Goal: Task Accomplishment & Management: Use online tool/utility

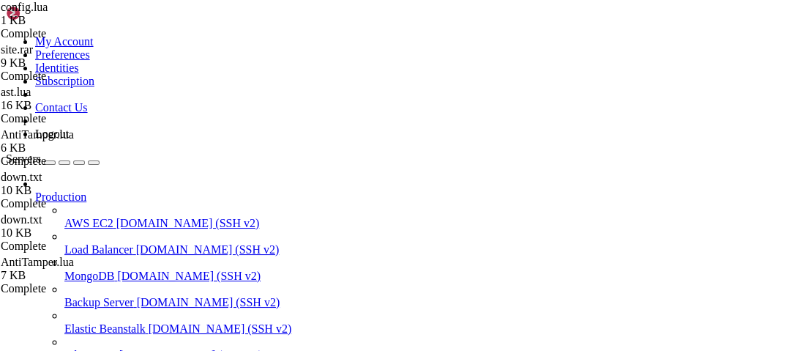
scroll to position [582201, 0]
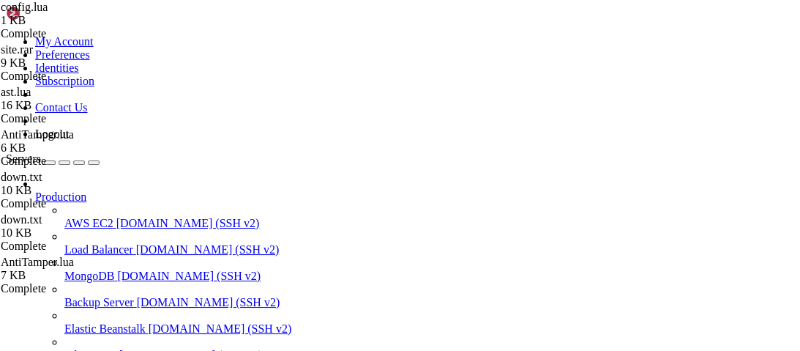
scroll to position [582359, 0]
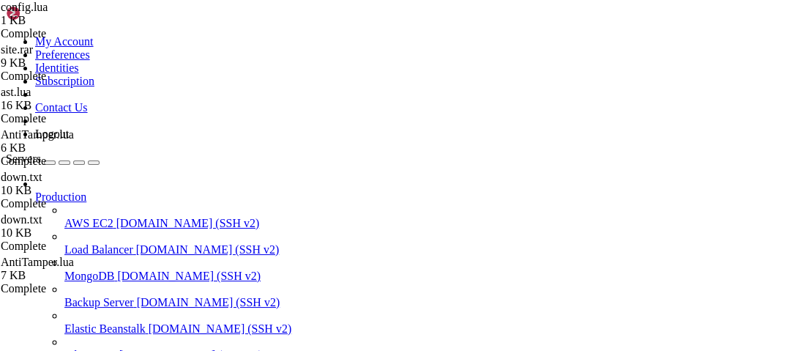
scroll to position [239, 0]
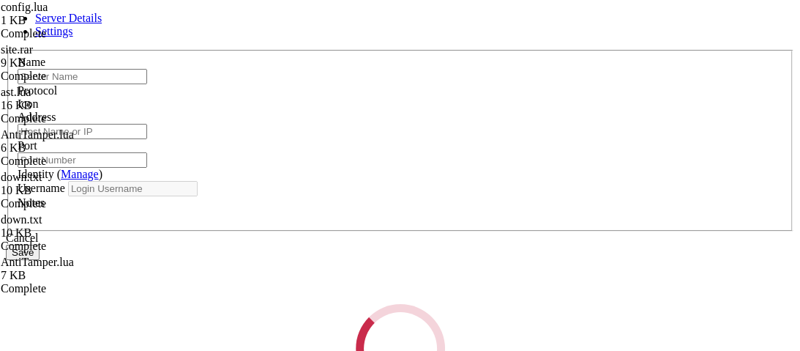
type input "vps"
type input "[TECHNICAL_ID]"
type input "22"
type input "root"
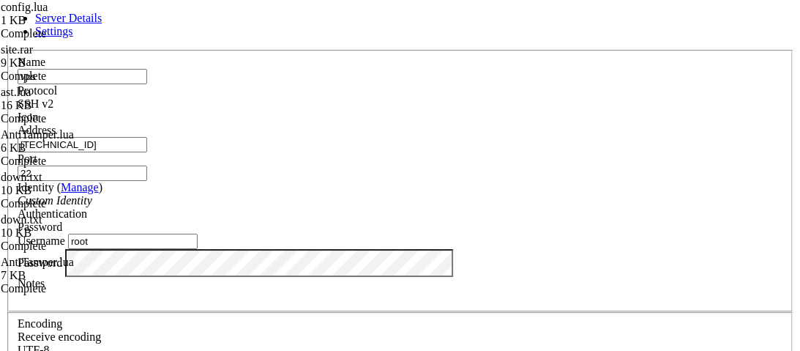
scroll to position [56, 0]
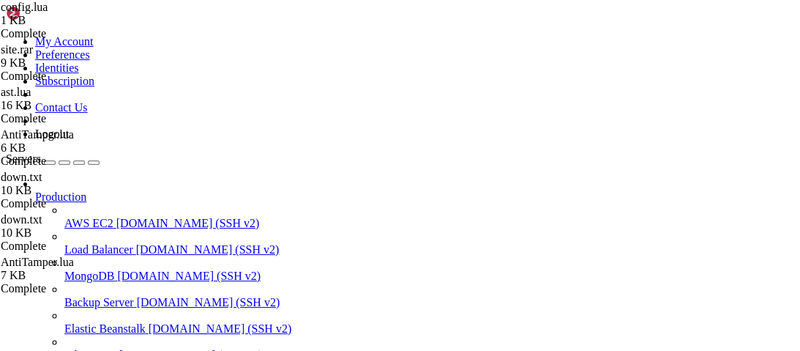
type input "/root/9auth/views"
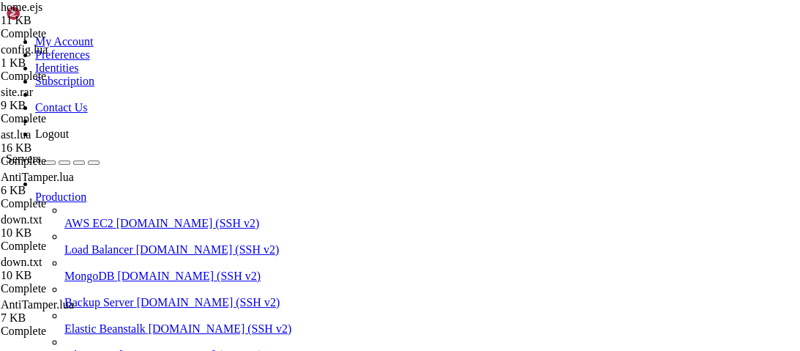
scroll to position [989, 0]
type textarea "</div>"
type input "docs"
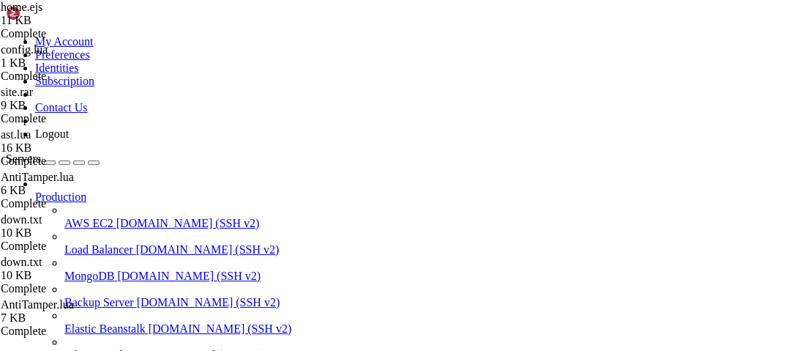
scroll to position [245, 0]
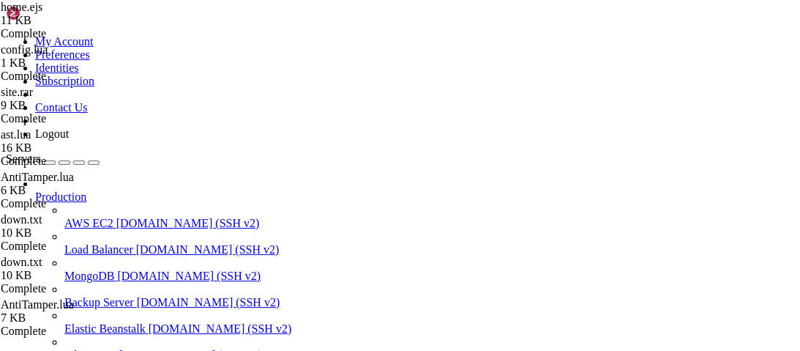
type textarea "<a href="[URL][DOMAIN_NAME]" class="text-sm text-indigo-200 hover:text-white tr…"
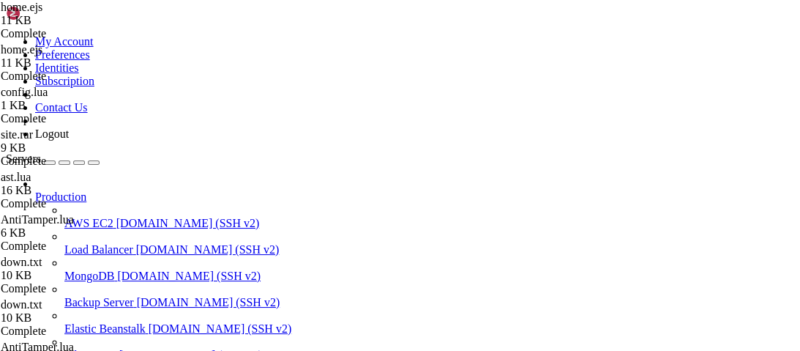
scroll to position [297, 0]
type textarea "<button id="navToggle" aria-expanded="false" aria-controls="mobileMenu" class="…"
type input "docs."
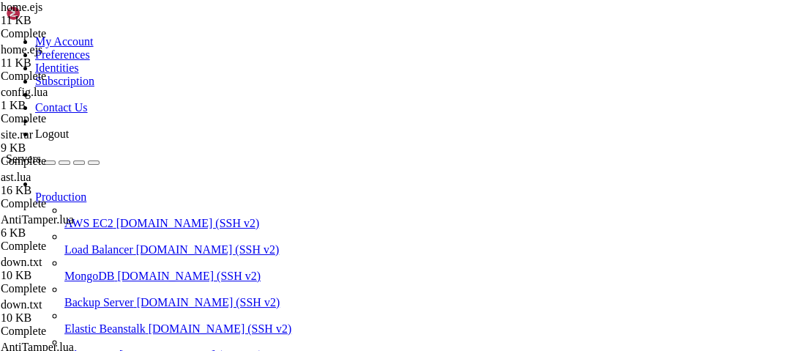
type textarea "<a href="[URL][DOMAIN_NAME]" class="text-sm text-indigo-200 hover:text-white tr…"
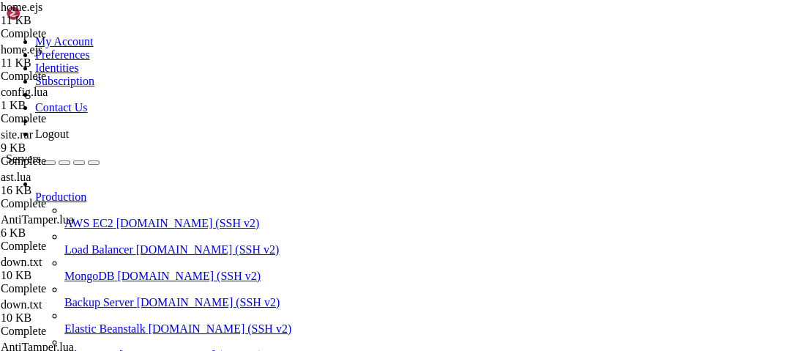
scroll to position [0, 15]
type textarea ":root { --accent-1: #6366f1; --accent-2: #7c3aed; }"
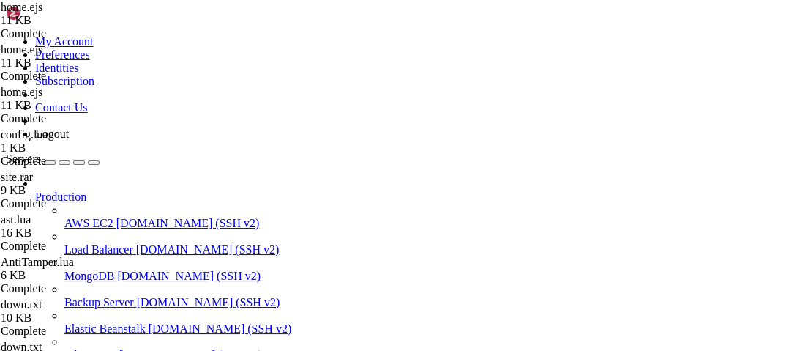
scroll to position [535, 0]
type input "join the"
type textarea "<a href="[URL][DOMAIN_NAME]" target="_blank" class="text-sm text-gray-300 hover…"
type input "docs."
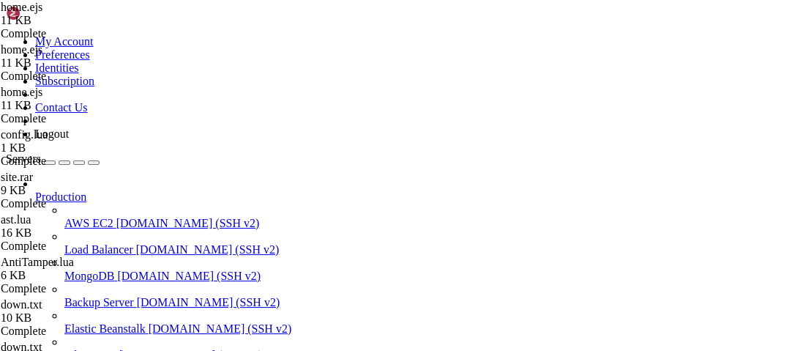
drag, startPoint x: 392, startPoint y: 204, endPoint x: 283, endPoint y: 203, distance: 109.1
drag, startPoint x: 293, startPoint y: 204, endPoint x: 392, endPoint y: 206, distance: 98.9
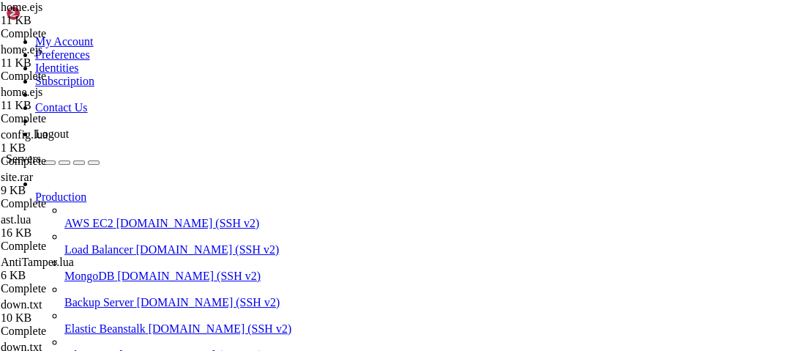
type textarea "</div>"
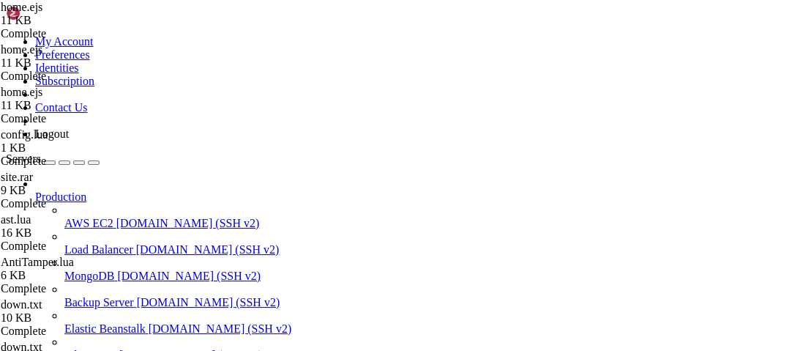
type input "join disco"
drag, startPoint x: 422, startPoint y: 295, endPoint x: 293, endPoint y: 295, distance: 128.9
paste textarea "[DOMAIN_NAME]"
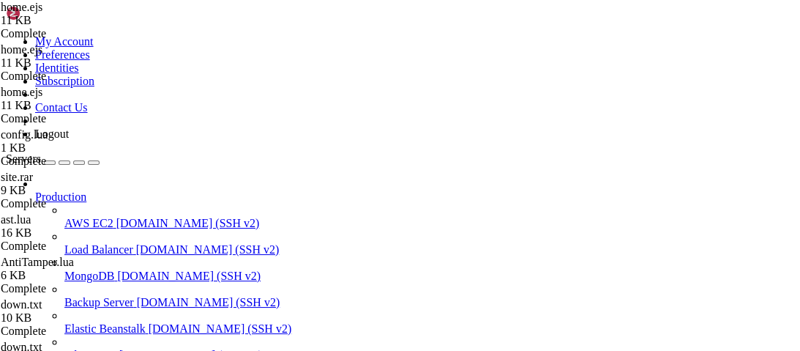
type textarea "<a href="[URL][DOMAIN_NAME]" target="_blank" class="text-sm text-gray-300 hover…"
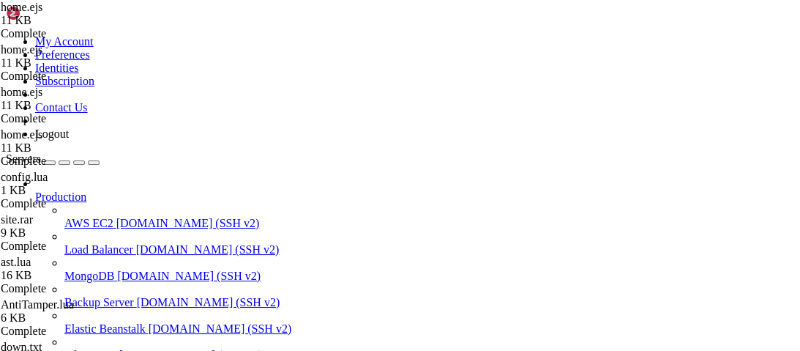
type textarea "font-family: Inter, ui-sans-serif, system-ui, -apple-system, "Segoe UI", Roboto…"
type input "protect."
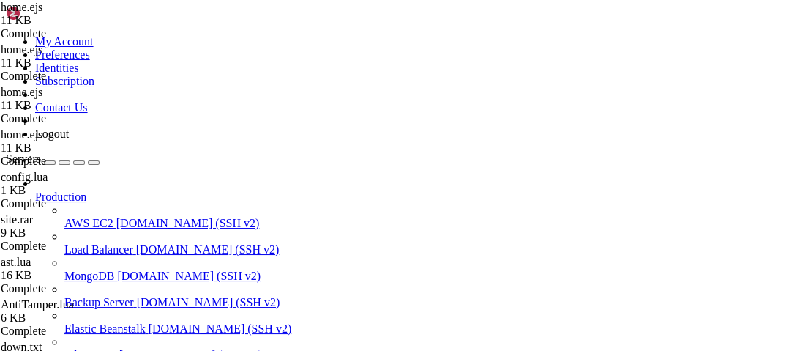
type textarea "<h1 class="text-4xl sm:text-5xl font-extrabold tracking-tight text-white mb-4">…"
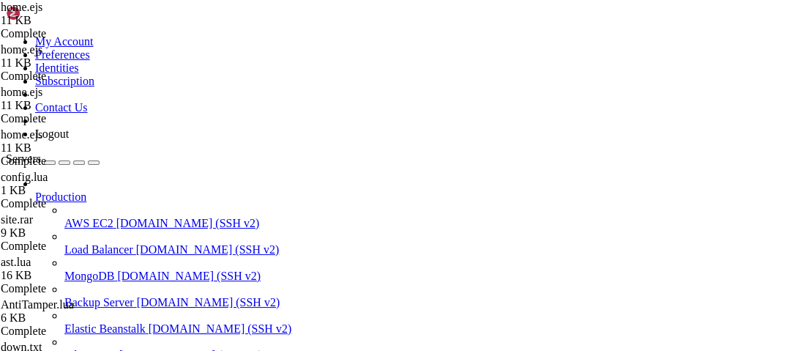
drag, startPoint x: 291, startPoint y: 250, endPoint x: 214, endPoint y: 213, distance: 85.2
type textarea "<nav role="navigation" aria-label="Main" class="fixed left-1/2 top-6 z-50 -tran…"
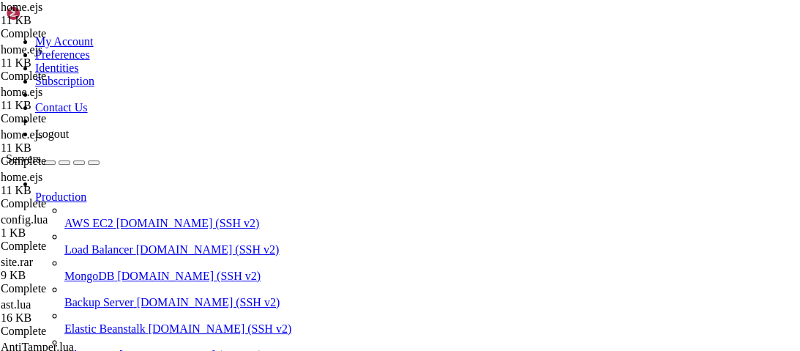
scroll to position [236, 0]
paste textarea "<main>"
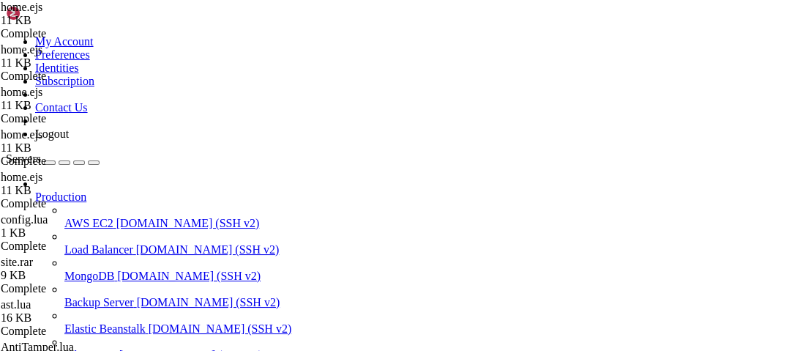
type textarea "<main>"
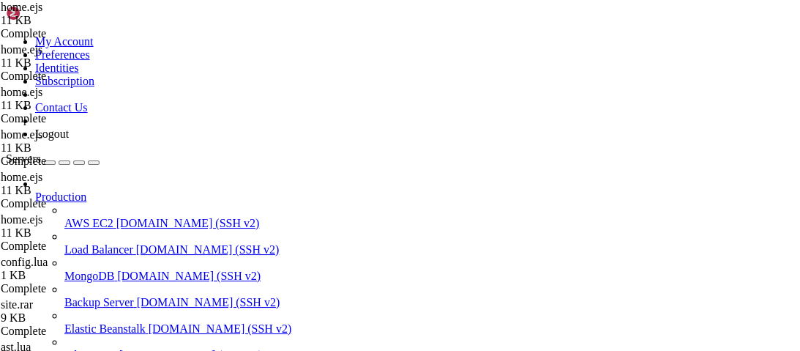
scroll to position [185, 0]
drag, startPoint x: 428, startPoint y: 218, endPoint x: 195, endPoint y: 171, distance: 237.7
paste textarea "</nav> -->"
type textarea "</nav> -->"
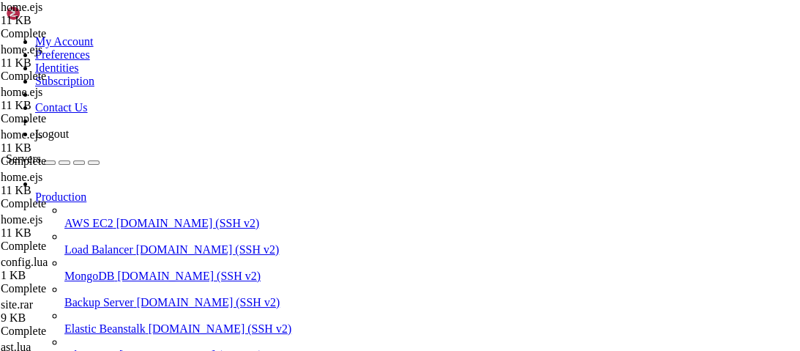
scroll to position [306, 0]
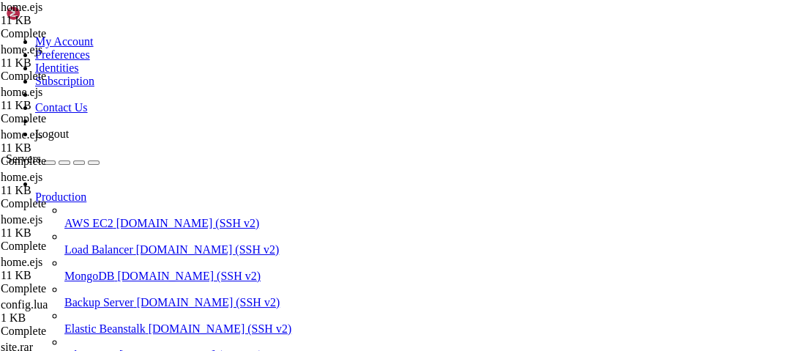
type textarea "</style>"
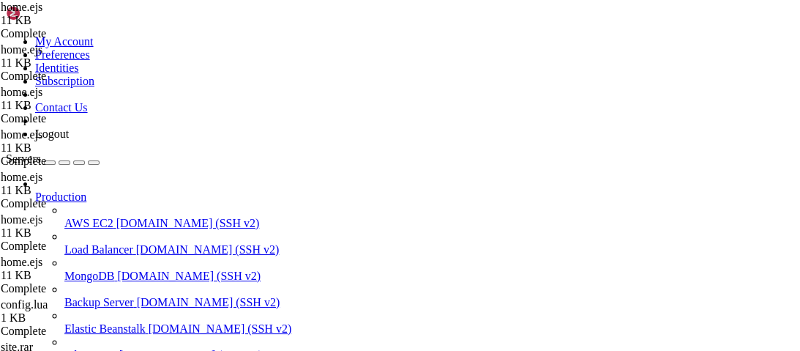
scroll to position [393, 0]
type textarea "</nav>"
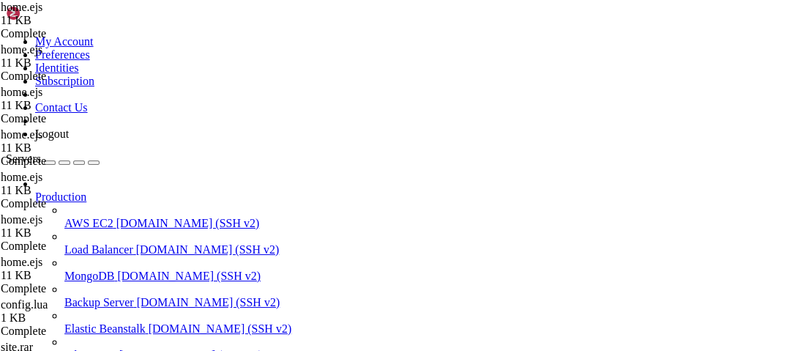
type input "/root/9auth"
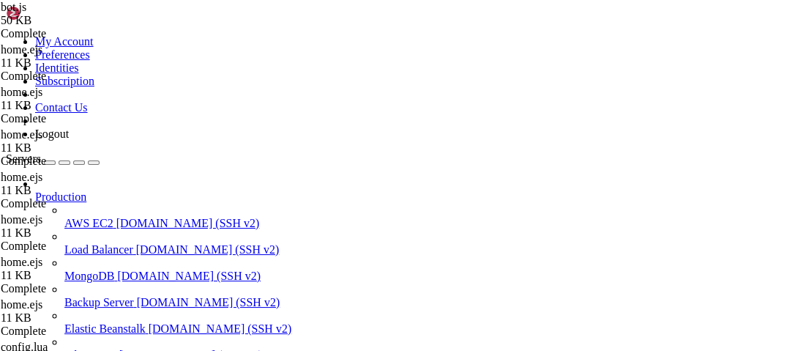
drag, startPoint x: 492, startPoint y: 260, endPoint x: 217, endPoint y: 198, distance: 281.4
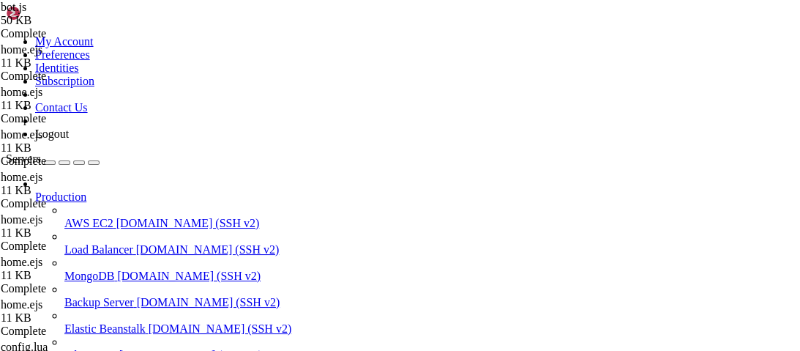
type textarea "// Grant panel access if (commandName === 'grantpanel') {"
type textarea "const { commandName, options, user, guild } = interaction;"
paste textarea "}"
type textarea "}"
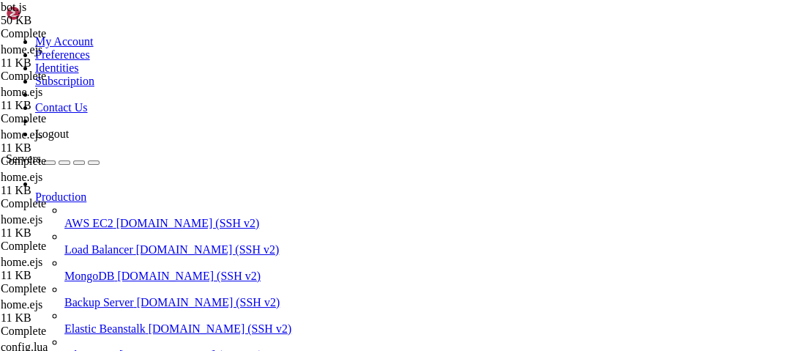
scroll to position [2016, 0]
type textarea "}"
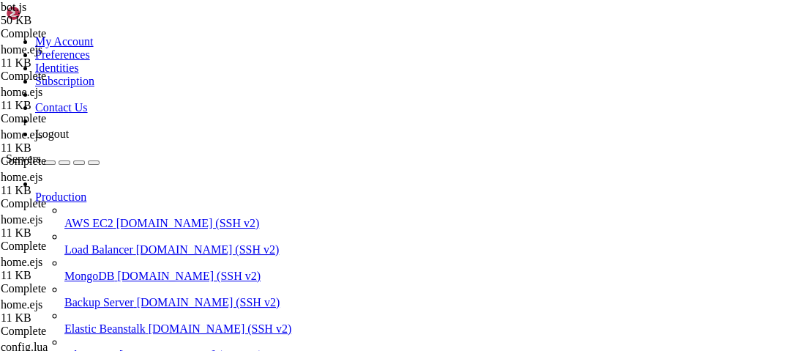
scroll to position [2176, 0]
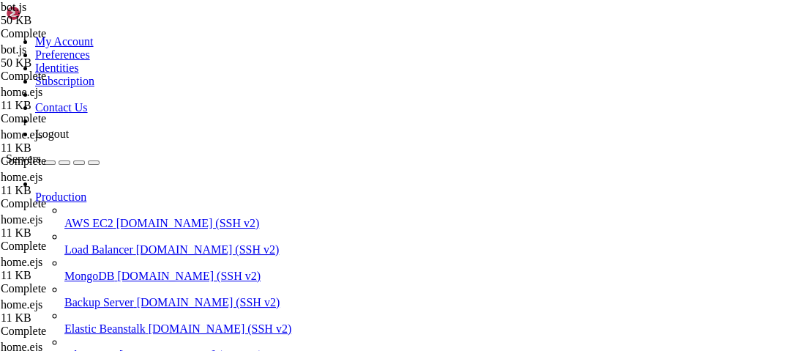
type textarea "usageCount: 0,"
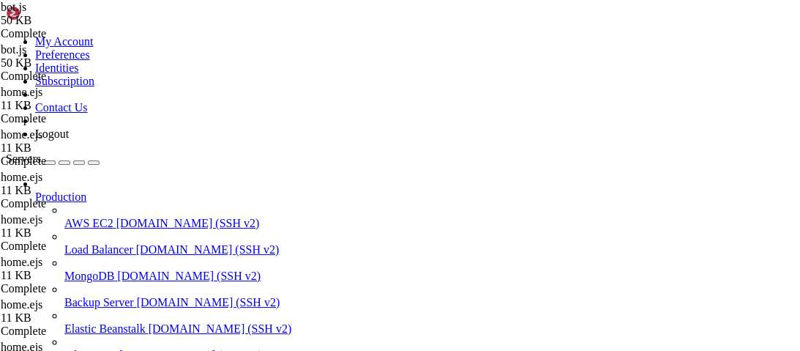
scroll to position [0, 0]
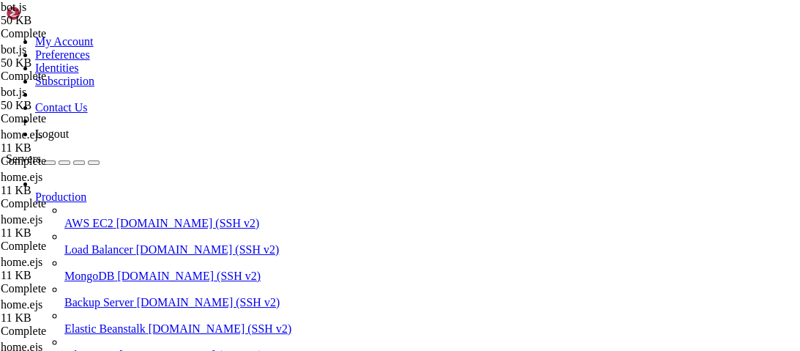
scroll to position [6400, 0]
type textarea "key: generate_key(),"
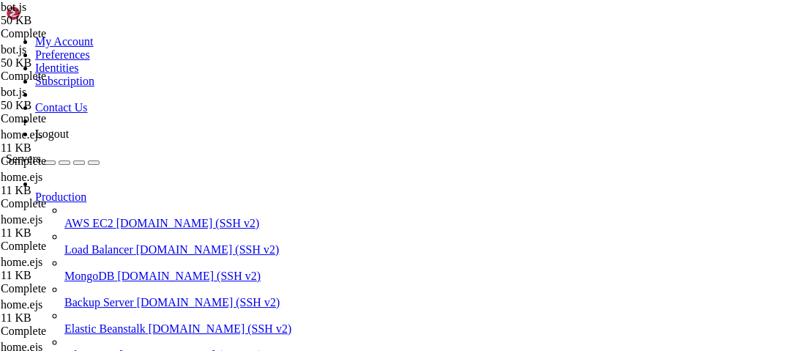
scroll to position [416, 0]
type textarea "add_key,"
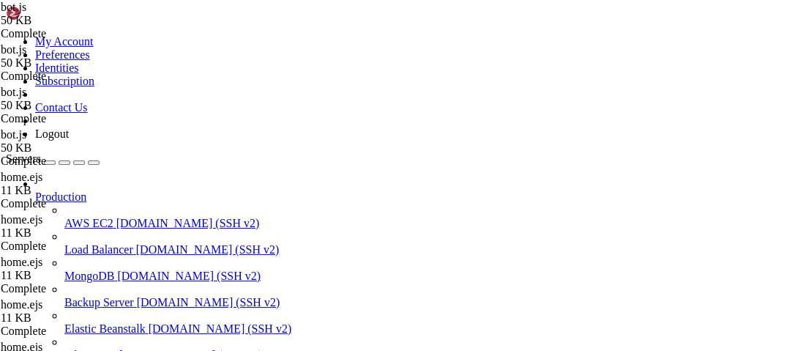
type textarea "type: 6, // USER type"
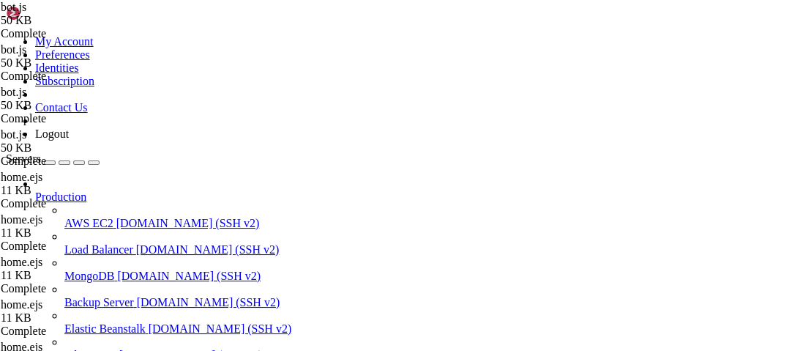
scroll to position [2178, 0]
type textarea "const list = [DOMAIN_NAME](u => `<@${u.discordId}> (${u.discordUsername || 'unk…"
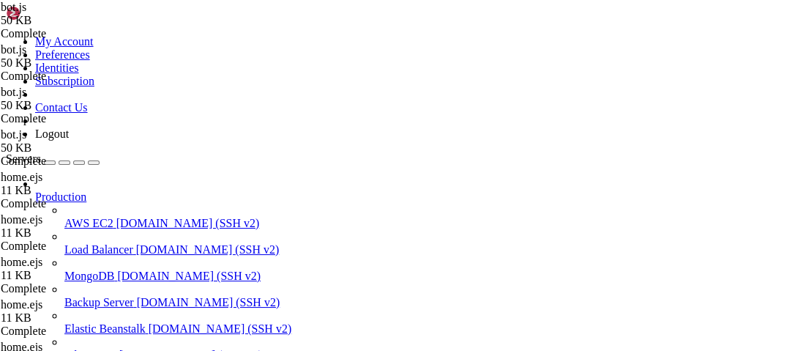
type textarea "const [PERSON_NAME] = require('[PERSON_NAME]');"
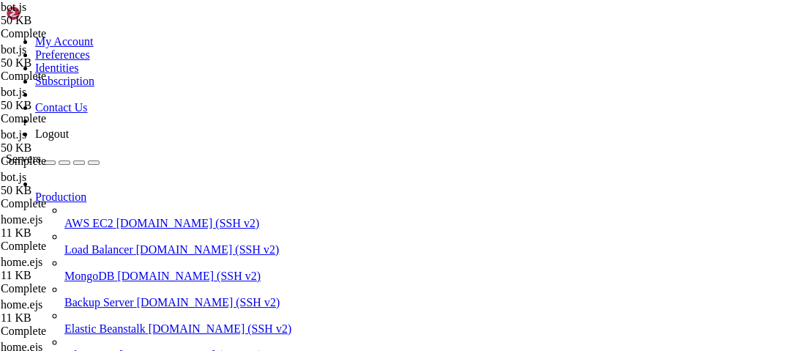
type textarea "const passport = require('passport');"
paste textarea
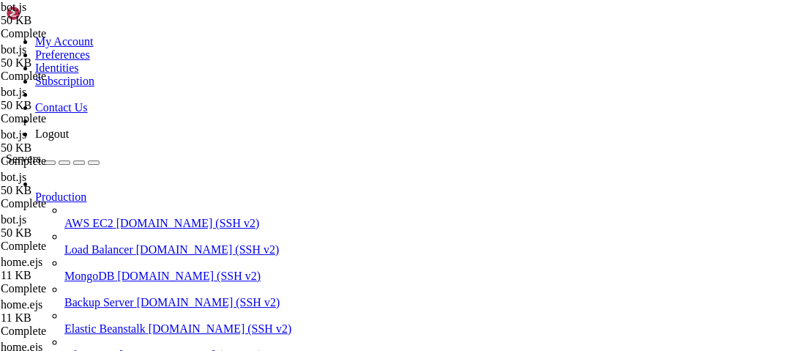
type textarea "const obfuscator = require('./obfuscator')"
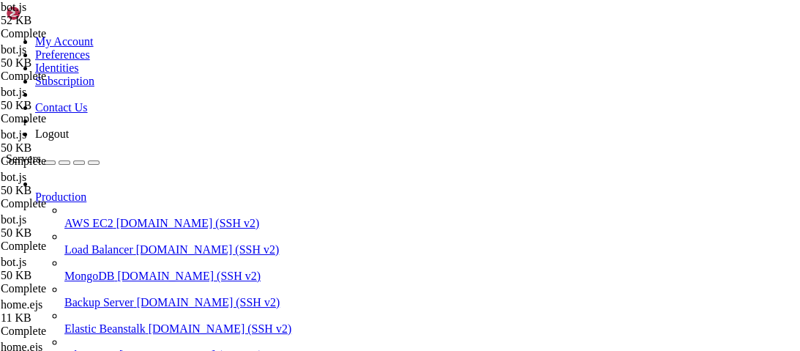
scroll to position [353, 0]
type textarea "make_fuckass_embed,"
type textarea "add_user,"
paste textarea
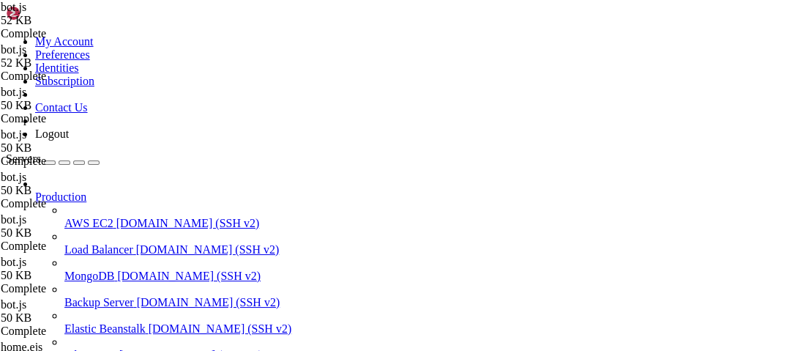
scroll to position [10191, 0]
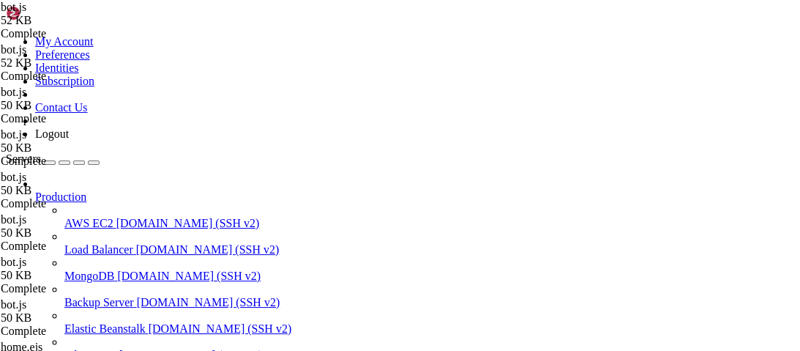
type input "/root/9auth/views/partials"
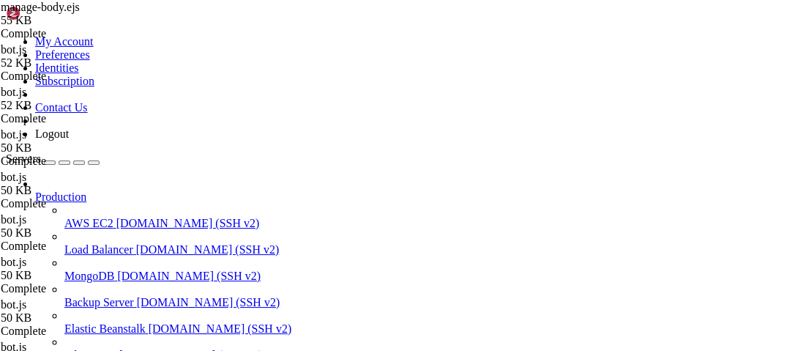
paste textarea
type textarea "</html>"
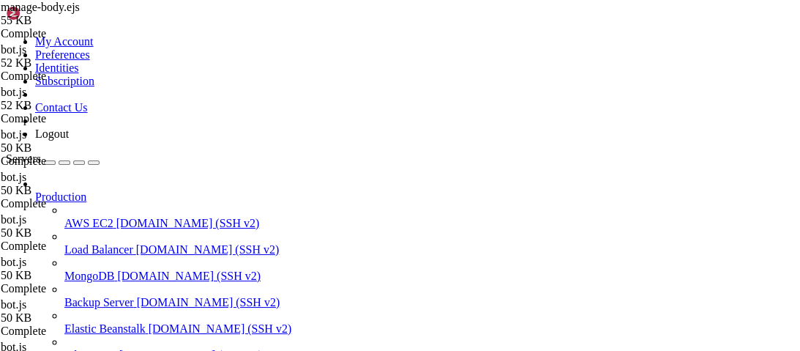
click at [557, 149] on div at bounding box center [400, 175] width 800 height 351
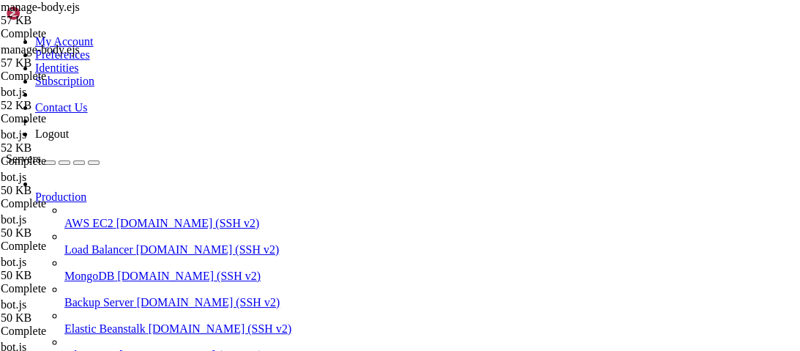
type textarea "</html>"
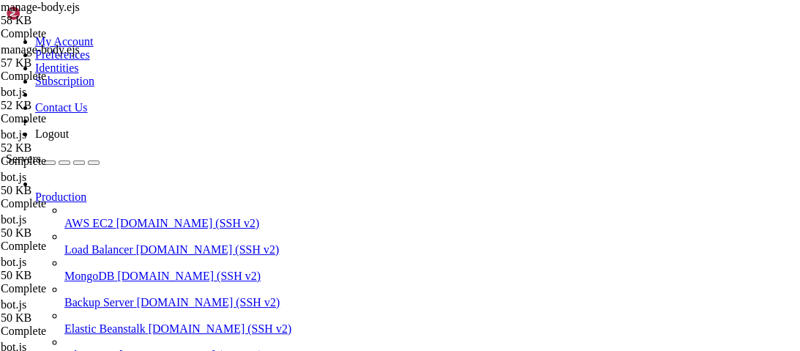
type textarea "</html>"
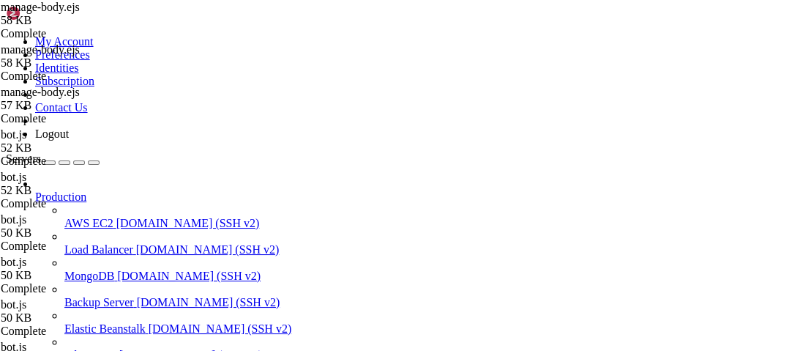
scroll to position [8900, 0]
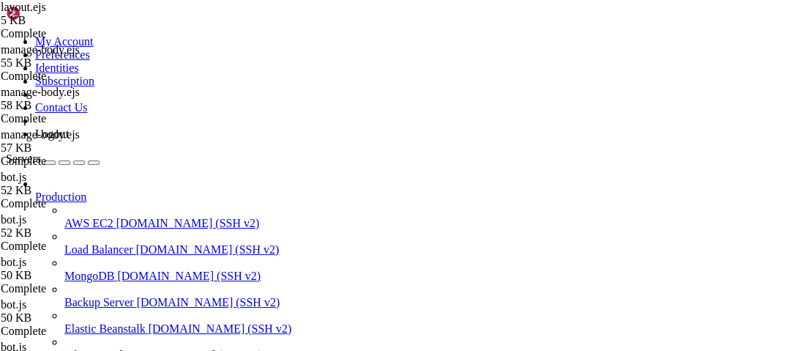
scroll to position [0, 0]
type textarea "<script src="[URL][DOMAIN_NAME]"></script>"
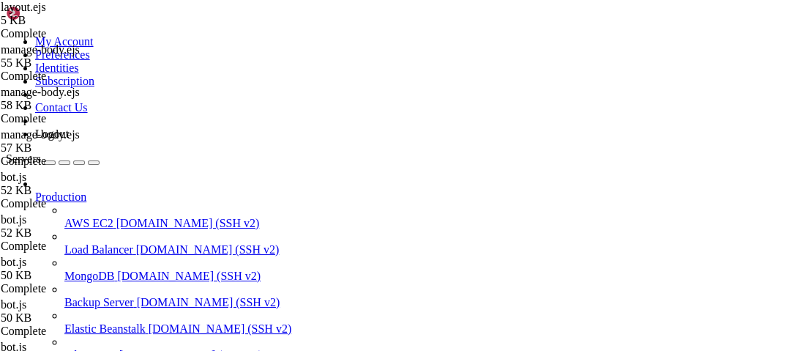
paste textarea
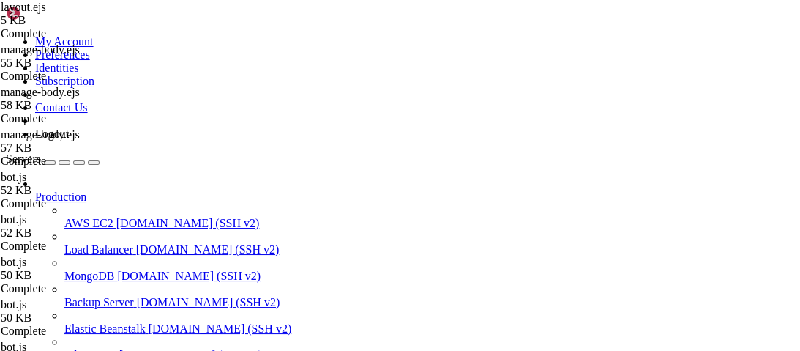
type textarea "</html>"
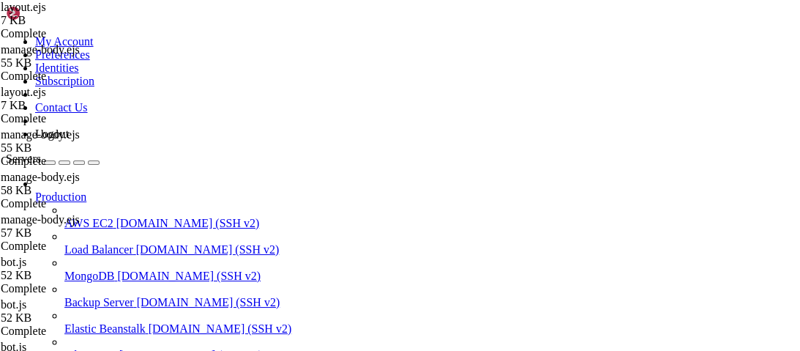
type textarea "if (!isPCScreen()) {"
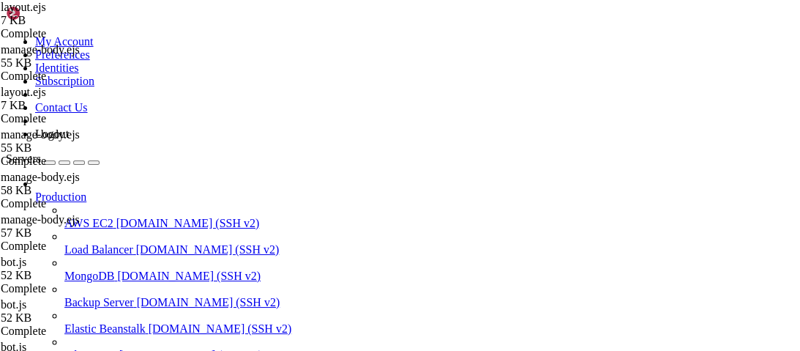
drag, startPoint x: 290, startPoint y: 15, endPoint x: 253, endPoint y: -71, distance: 93.8
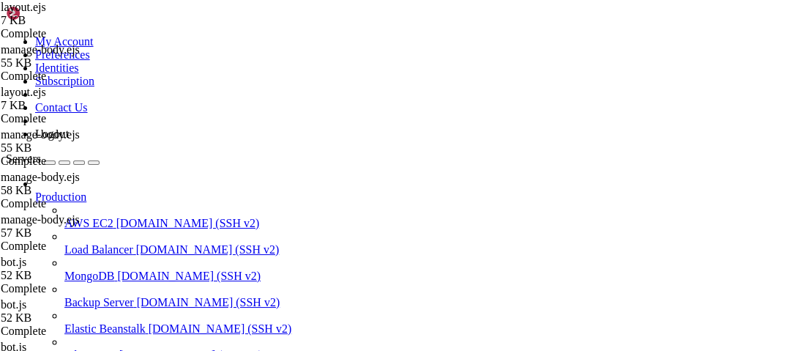
type input "/root/9auth/clients/1414652007578603614"
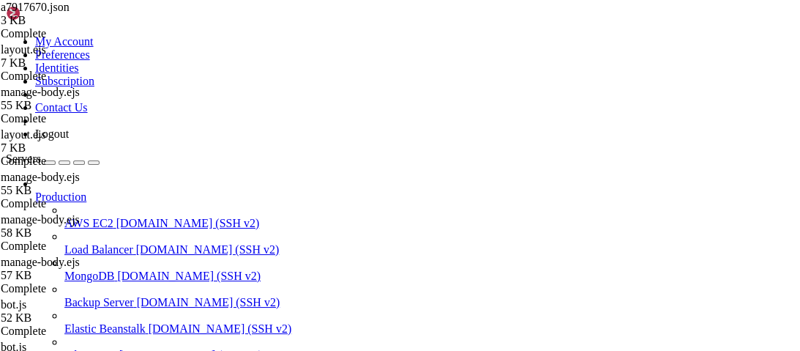
scroll to position [1176, 0]
